Goal: Register for event/course

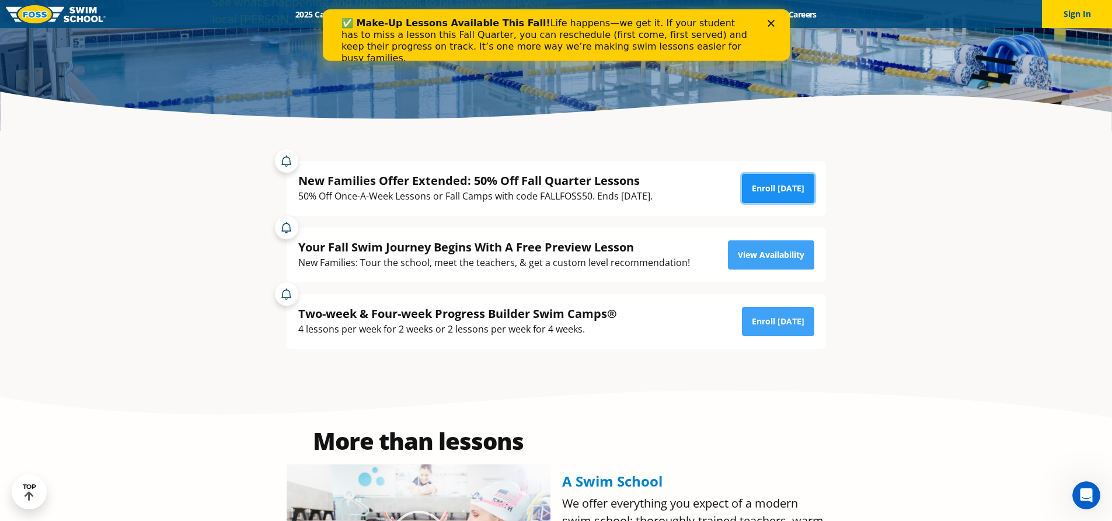
click at [781, 189] on link "Enroll Today" at bounding box center [778, 188] width 72 height 29
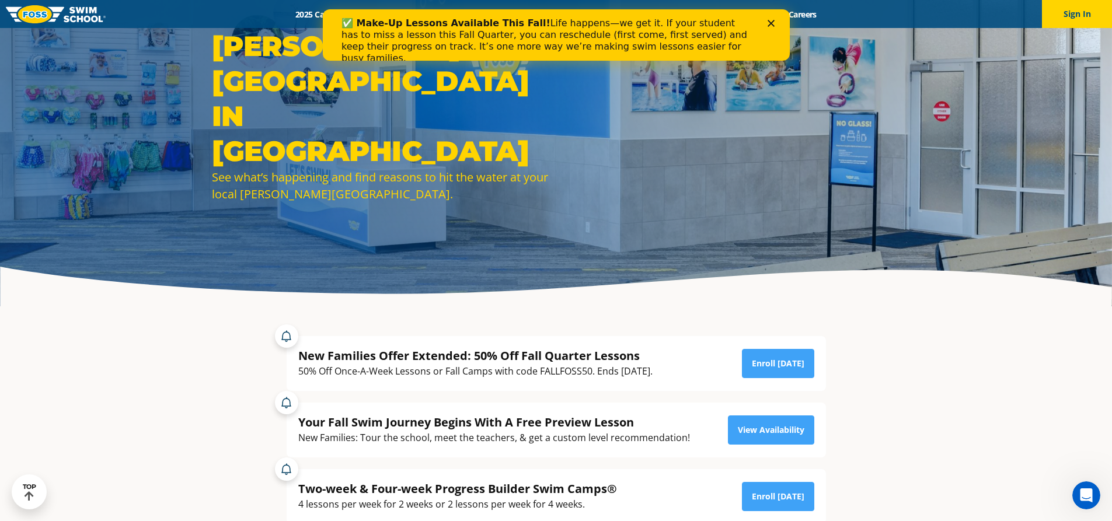
click at [767, 25] on icon "Close" at bounding box center [770, 23] width 7 height 7
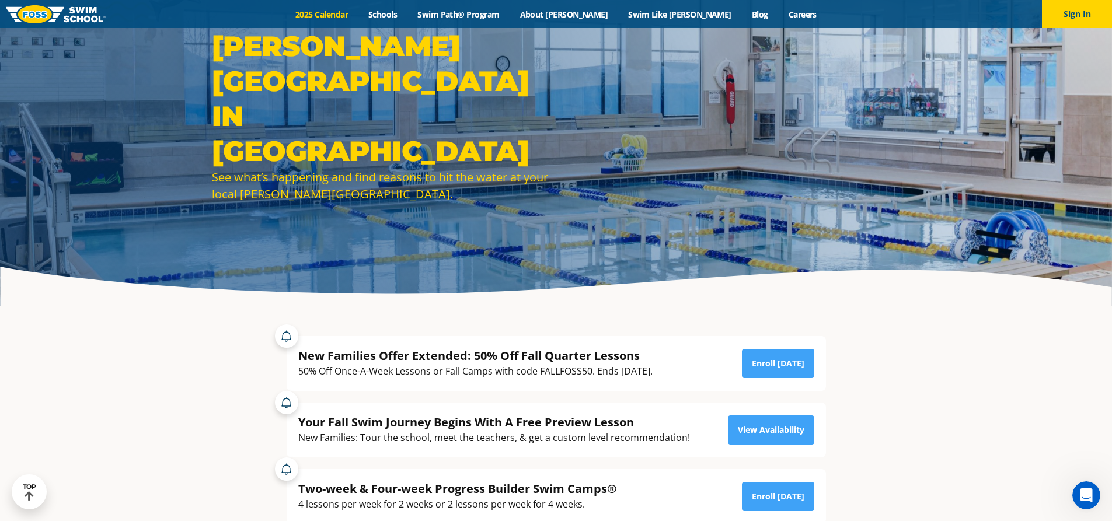
click at [359, 15] on link "2025 Calendar" at bounding box center [322, 14] width 73 height 11
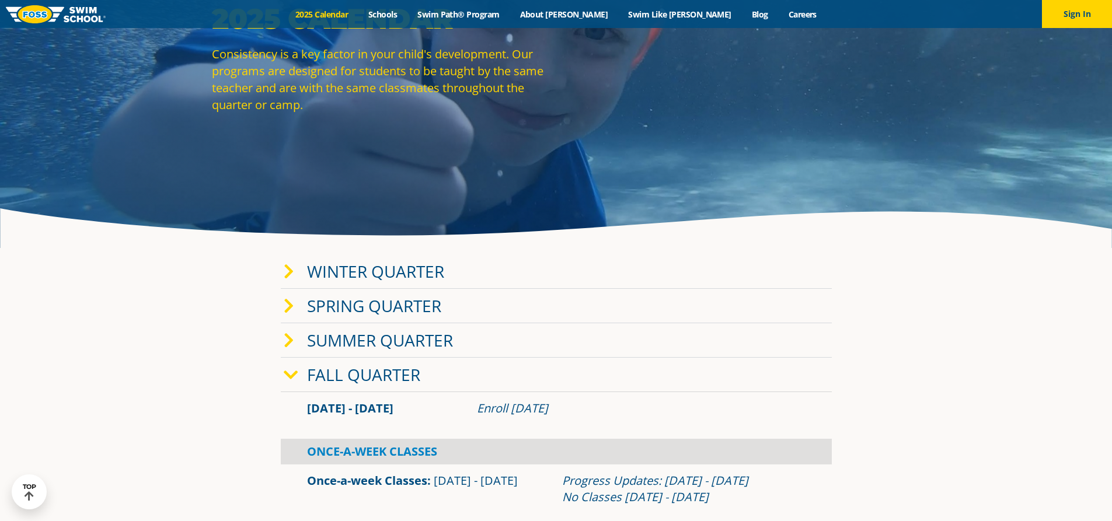
scroll to position [234, 0]
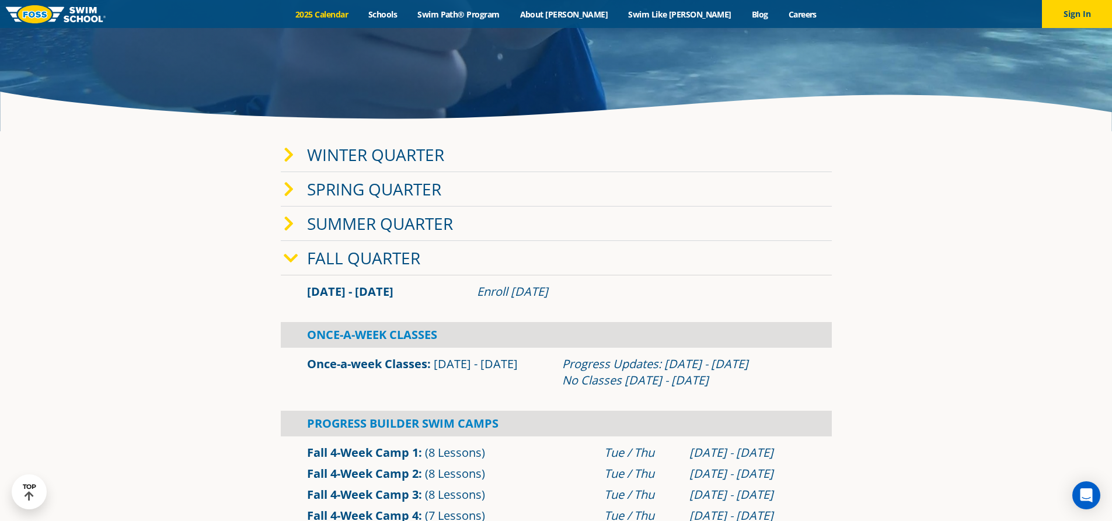
click at [450, 265] on div "Fall Quarter" at bounding box center [556, 258] width 551 height 34
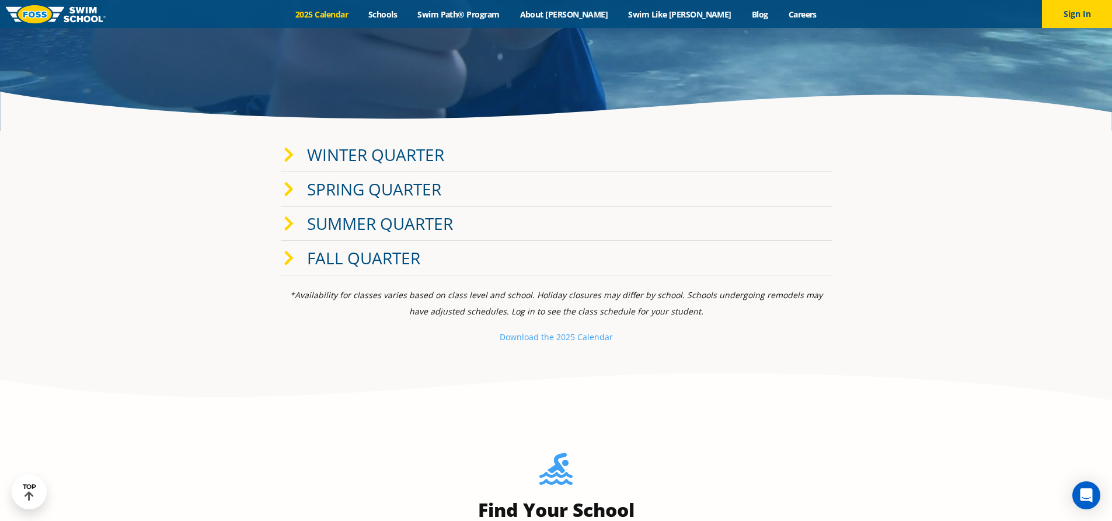
click at [450, 265] on div "Fall Quarter" at bounding box center [556, 258] width 551 height 34
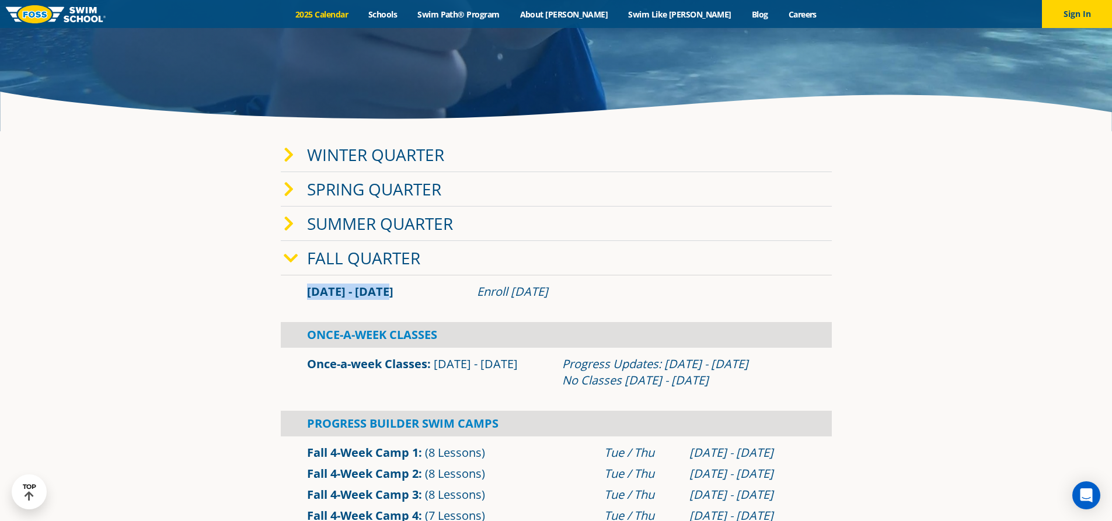
drag, startPoint x: 387, startPoint y: 304, endPoint x: 406, endPoint y: 303, distance: 19.9
click at [406, 303] on div "[DATE] - [DATE] Enroll [DATE]" at bounding box center [556, 292] width 551 height 33
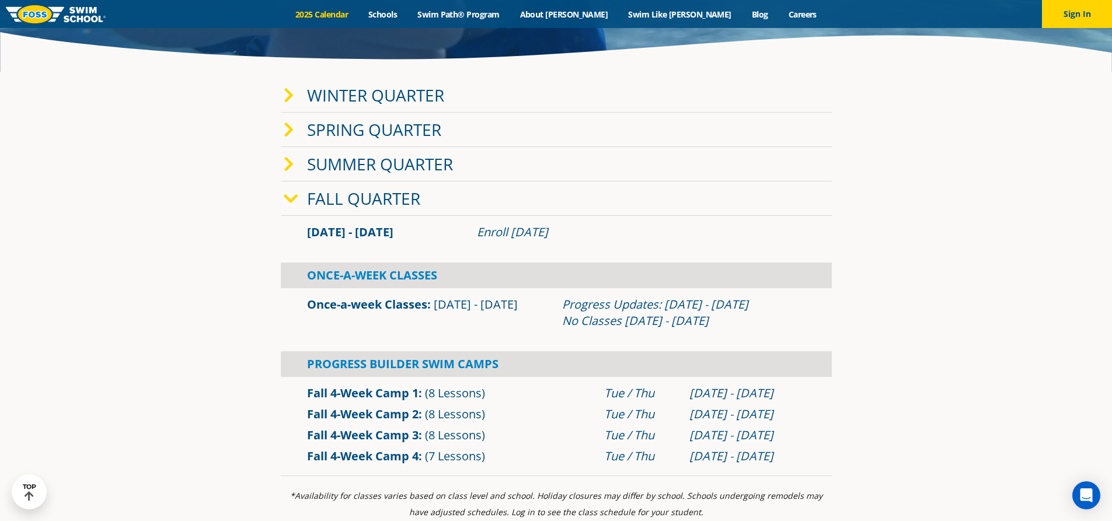
scroll to position [292, 0]
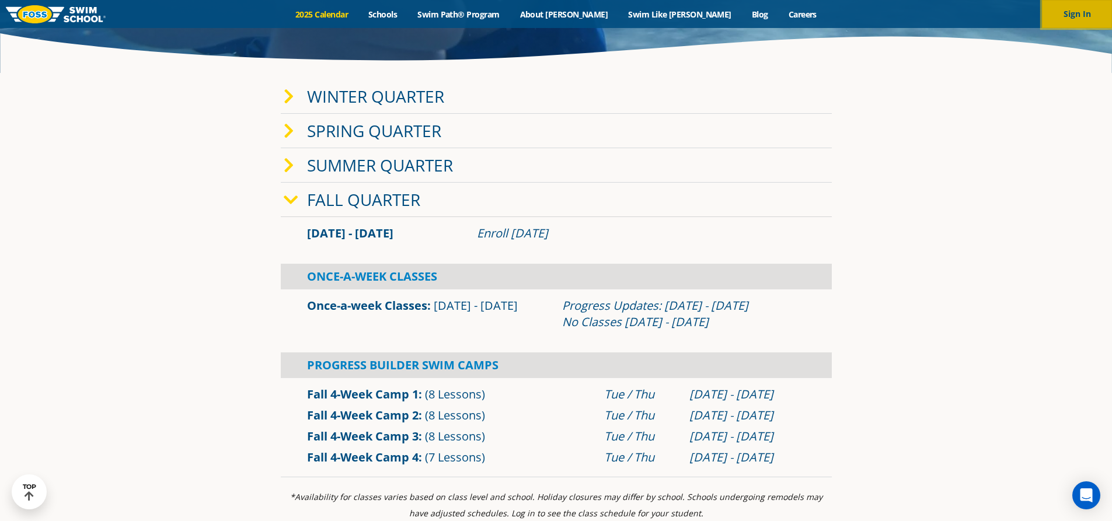
click at [1069, 13] on button "Sign In" at bounding box center [1077, 14] width 70 height 28
